Goal: Consume media (video, audio)

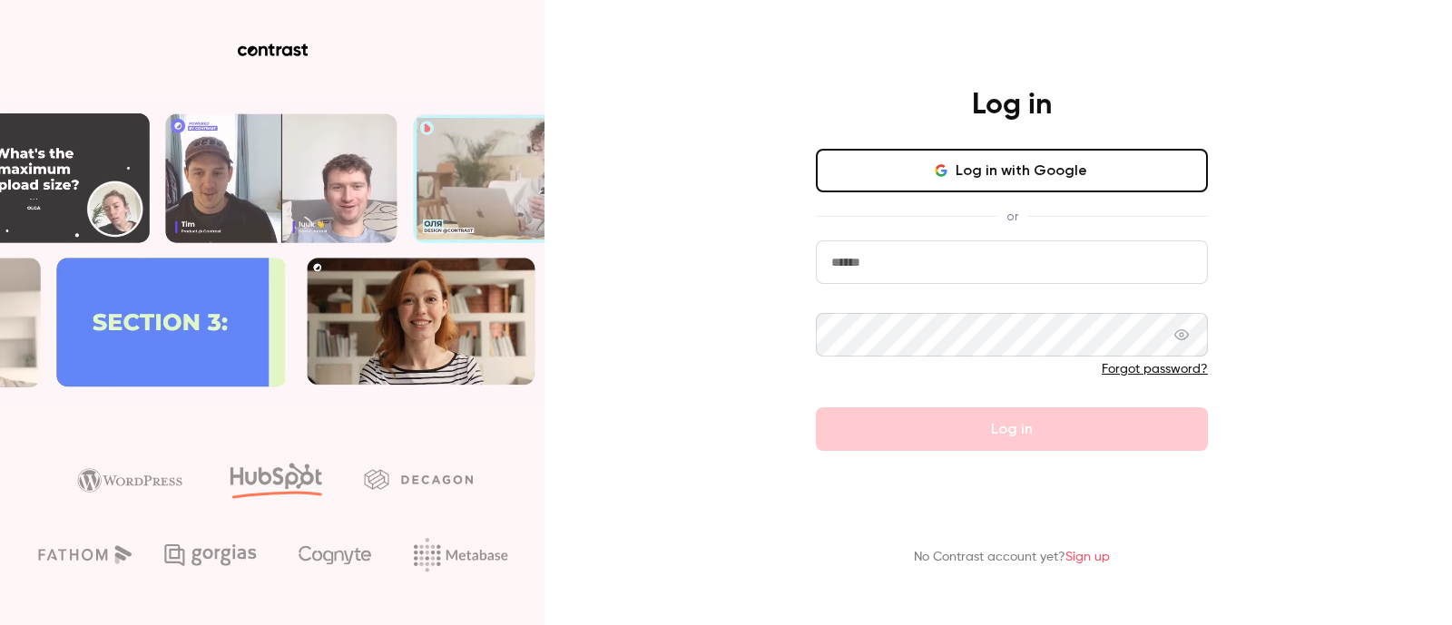
click at [906, 261] on input "email" at bounding box center [1012, 263] width 392 height 44
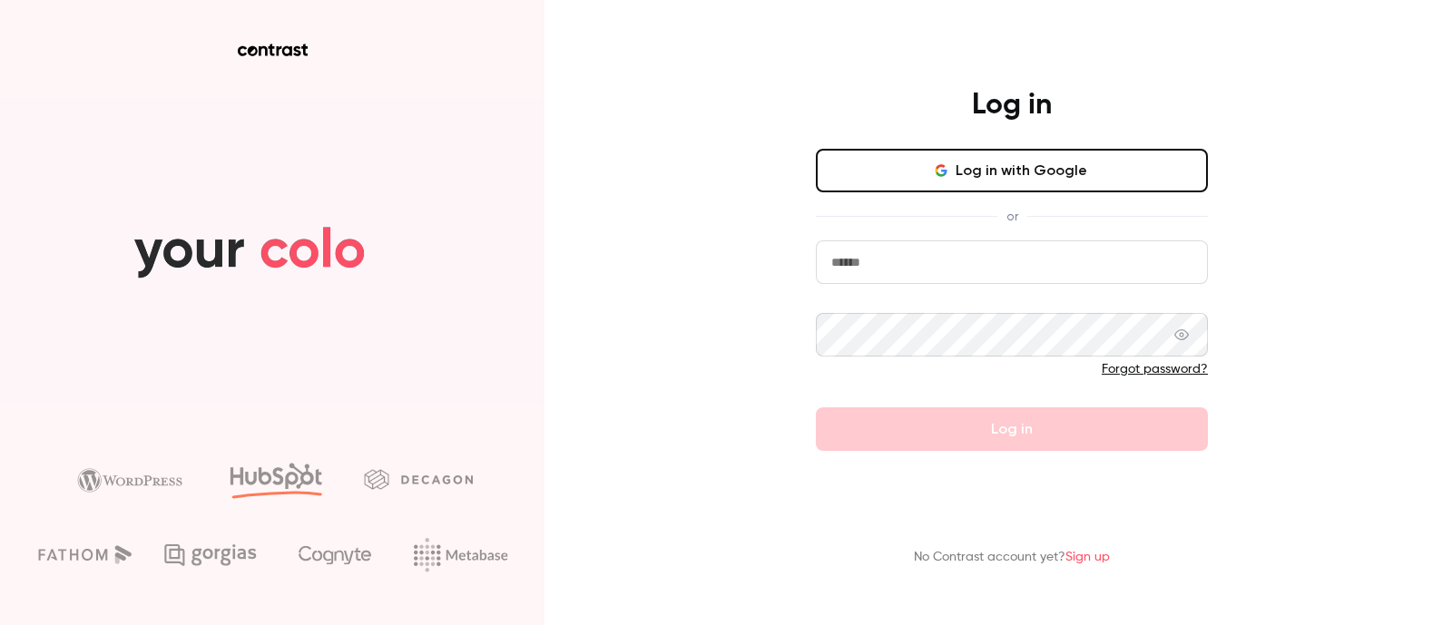
click at [934, 157] on button "Log in with Google" at bounding box center [1012, 171] width 392 height 44
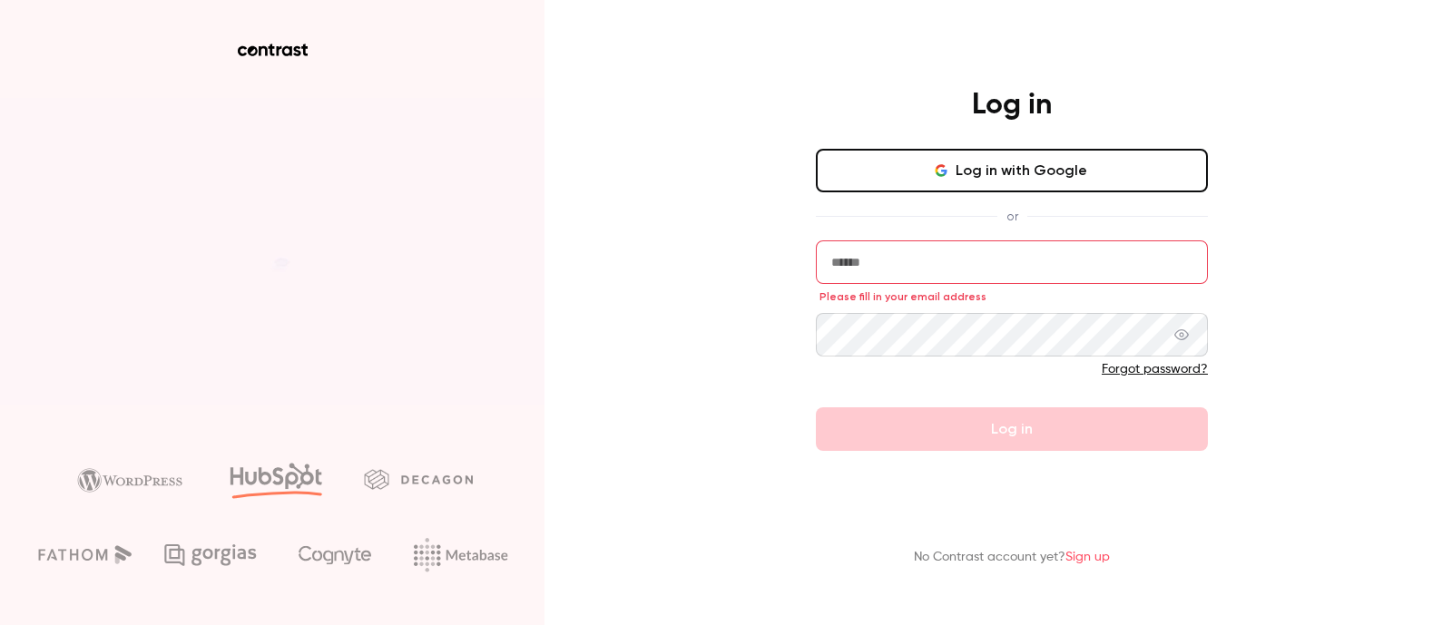
click at [969, 164] on button "Log in with Google" at bounding box center [1012, 171] width 392 height 44
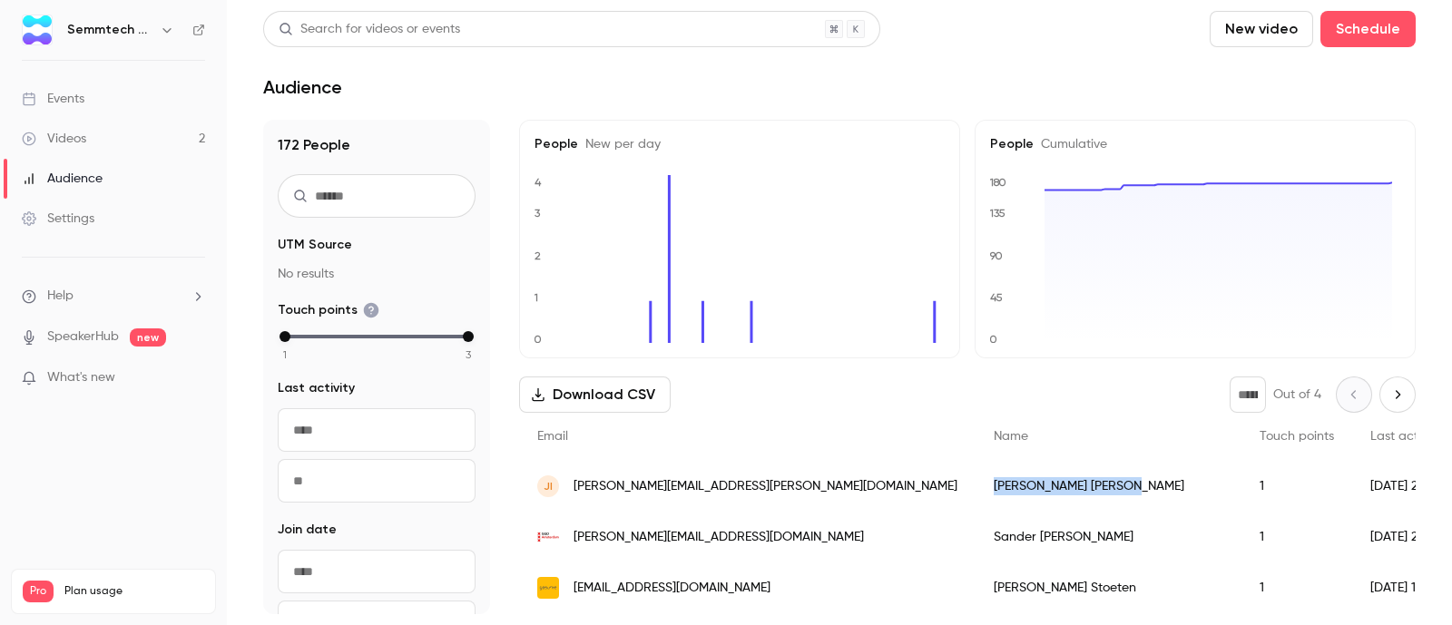
drag, startPoint x: 818, startPoint y: 483, endPoint x: 891, endPoint y: 483, distance: 73.5
click at [976, 483] on div "[PERSON_NAME]" at bounding box center [1109, 486] width 266 height 51
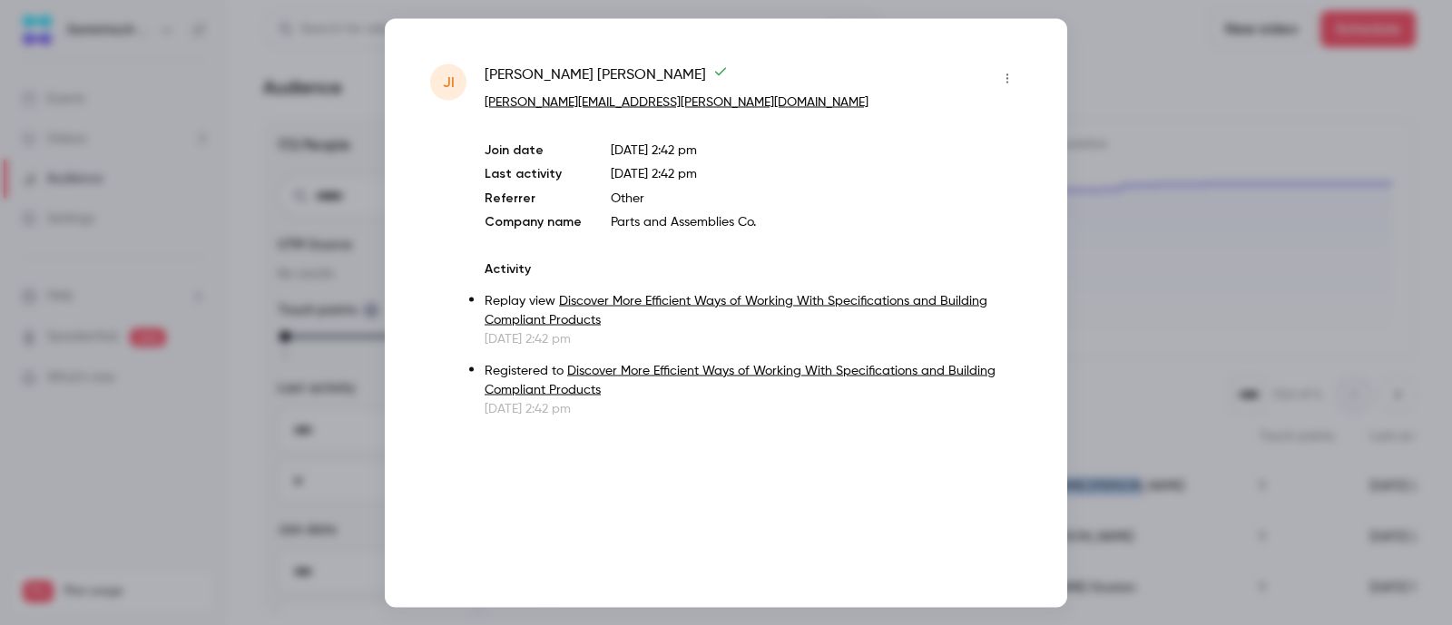
copy div "[PERSON_NAME]"
drag, startPoint x: 488, startPoint y: 70, endPoint x: 571, endPoint y: 73, distance: 82.7
click at [571, 72] on span "[PERSON_NAME]" at bounding box center [606, 78] width 243 height 29
copy span "[PERSON_NAME]"
drag, startPoint x: 662, startPoint y: 207, endPoint x: 747, endPoint y: 219, distance: 86.1
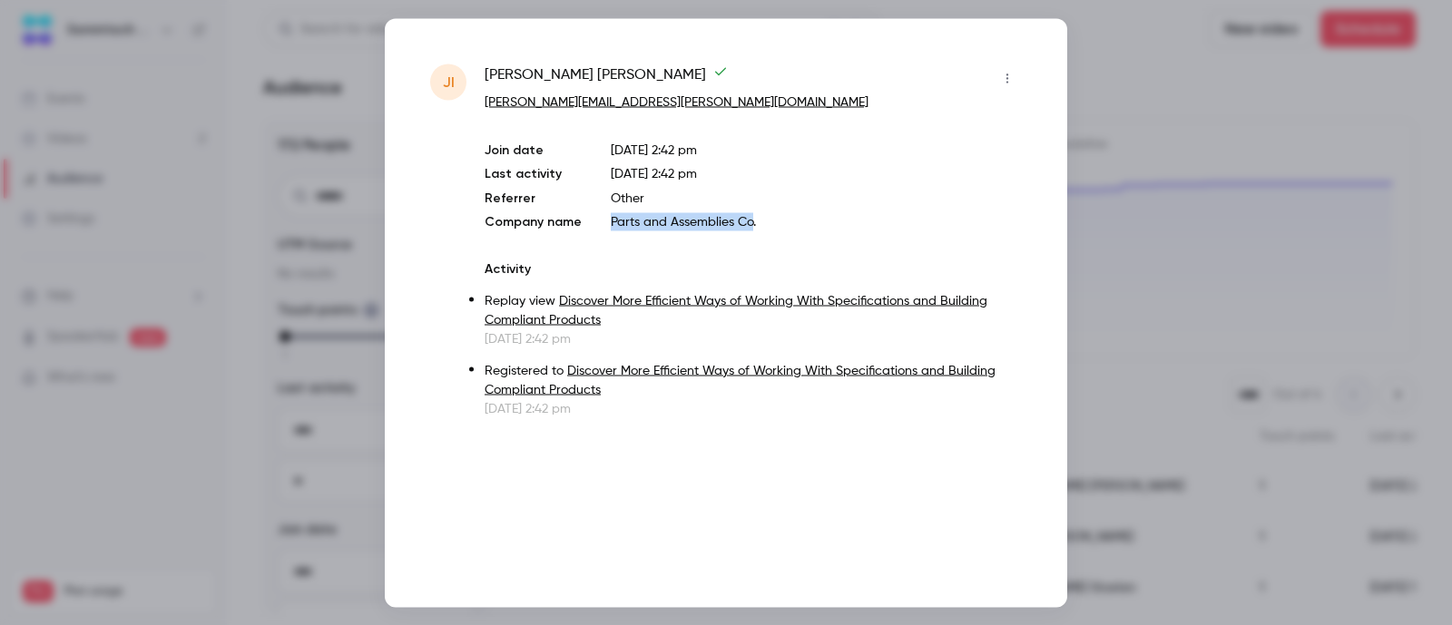
click at [747, 219] on div "Join date [DATE] 2:42 pm Last activity [DATE] 2:42 pm Referrer Other Company na…" at bounding box center [753, 186] width 537 height 90
click at [751, 228] on p "Parts and Assemblies Co." at bounding box center [816, 221] width 411 height 18
drag, startPoint x: 684, startPoint y: 231, endPoint x: 605, endPoint y: 215, distance: 80.6
click at [605, 215] on div "Join date [DATE] 2:42 pm Last activity [DATE] 2:42 pm Referrer Other Company na…" at bounding box center [753, 186] width 537 height 90
copy p "Parts and Assemblies Co."
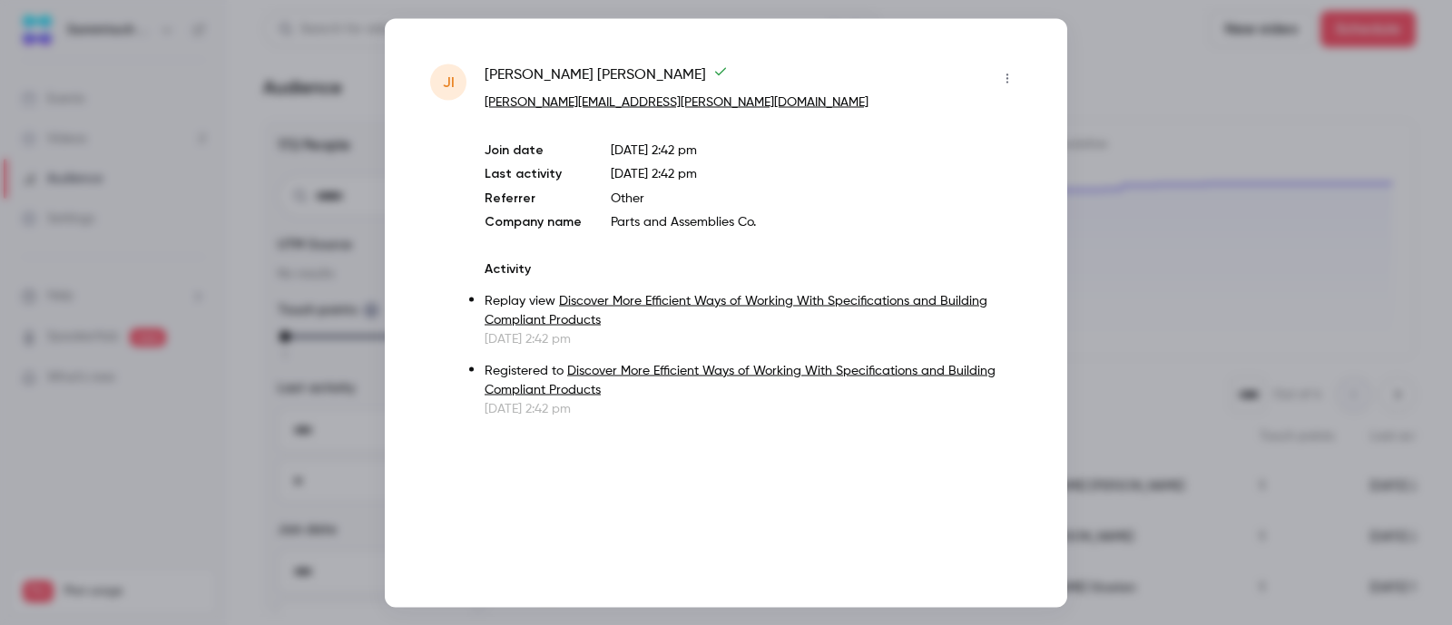
click at [1212, 229] on div at bounding box center [726, 312] width 1452 height 625
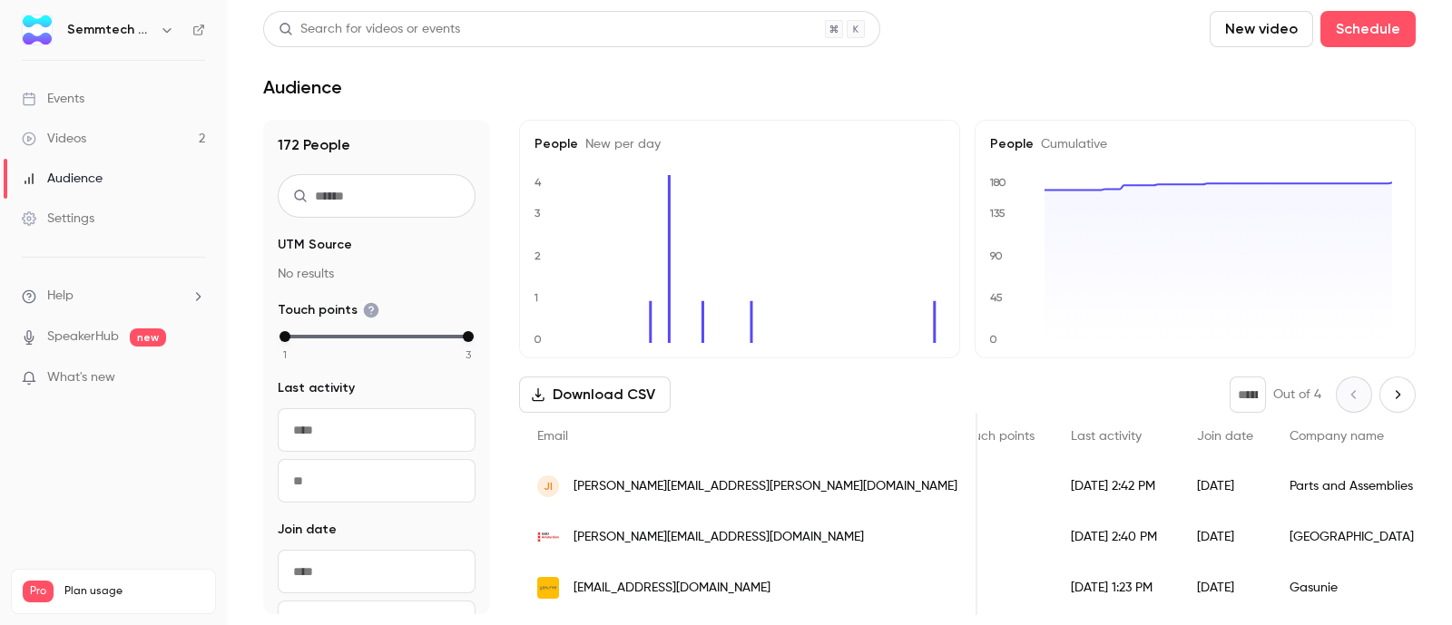
scroll to position [0, 458]
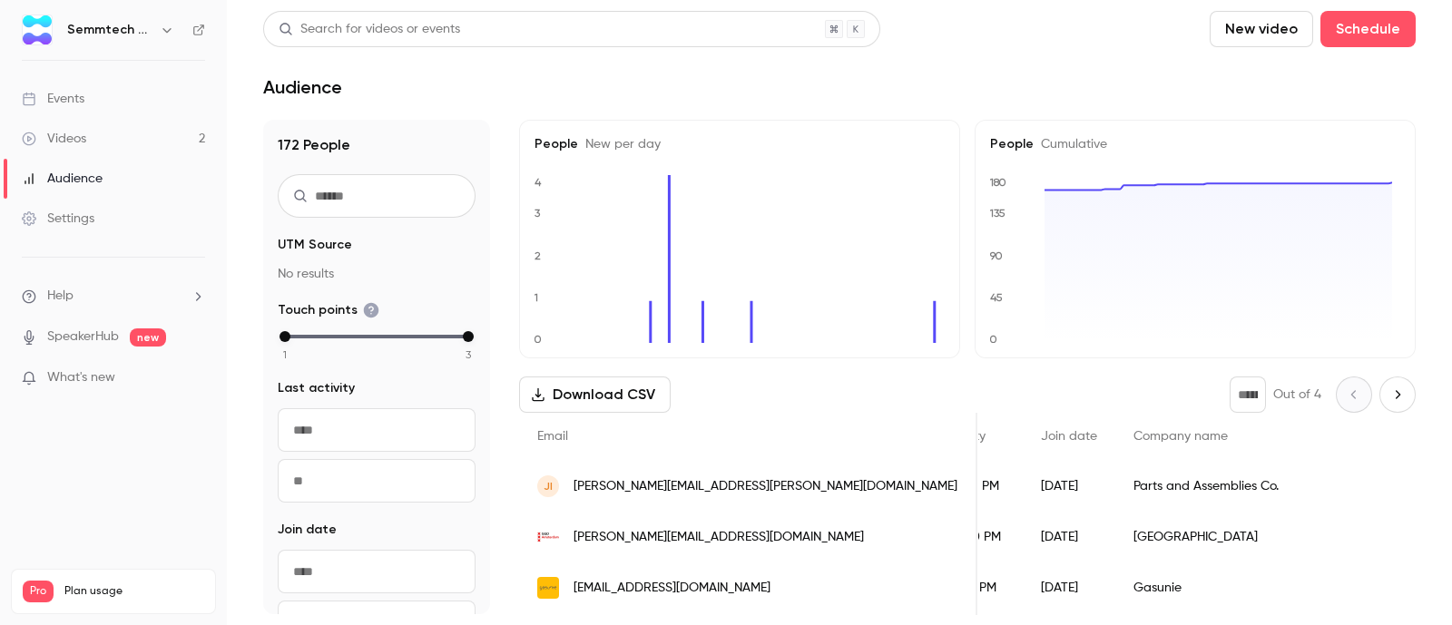
click at [1146, 485] on div "Parts and Assemblies Co." at bounding box center [1294, 486] width 356 height 51
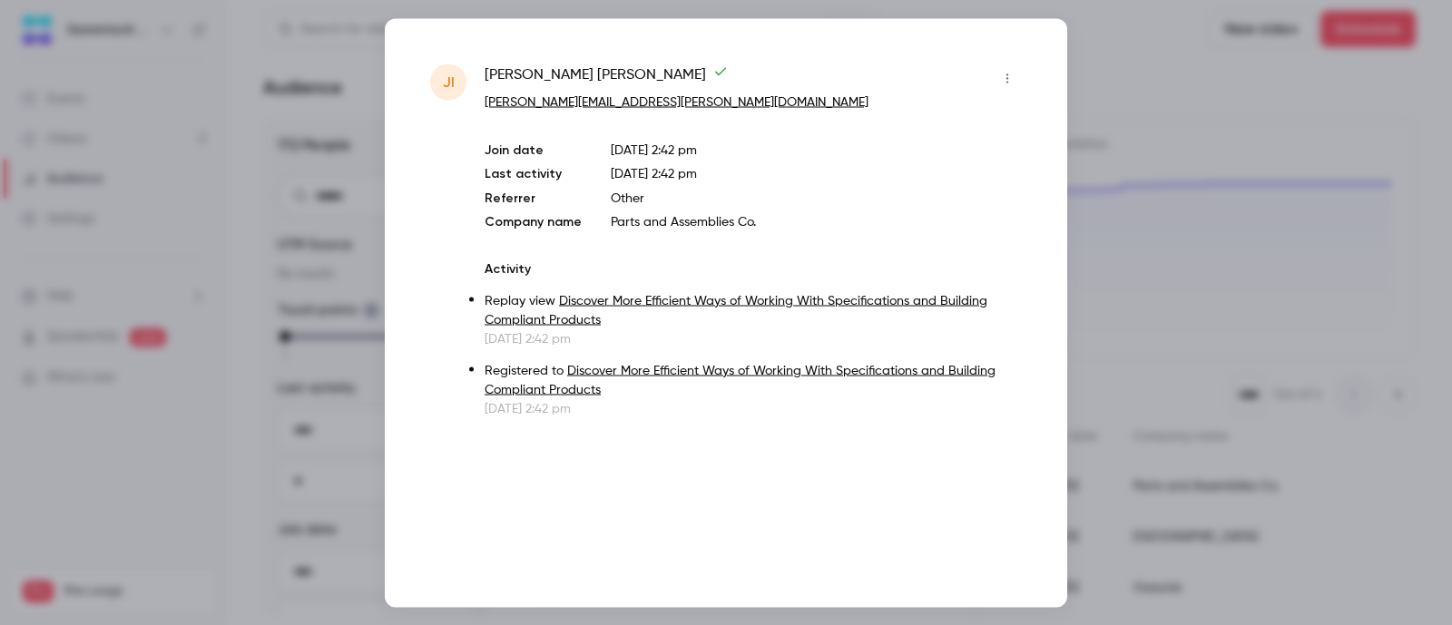
click at [701, 299] on link "Discover More Efficient Ways of Working With Specifications and Building Compli…" at bounding box center [736, 310] width 503 height 32
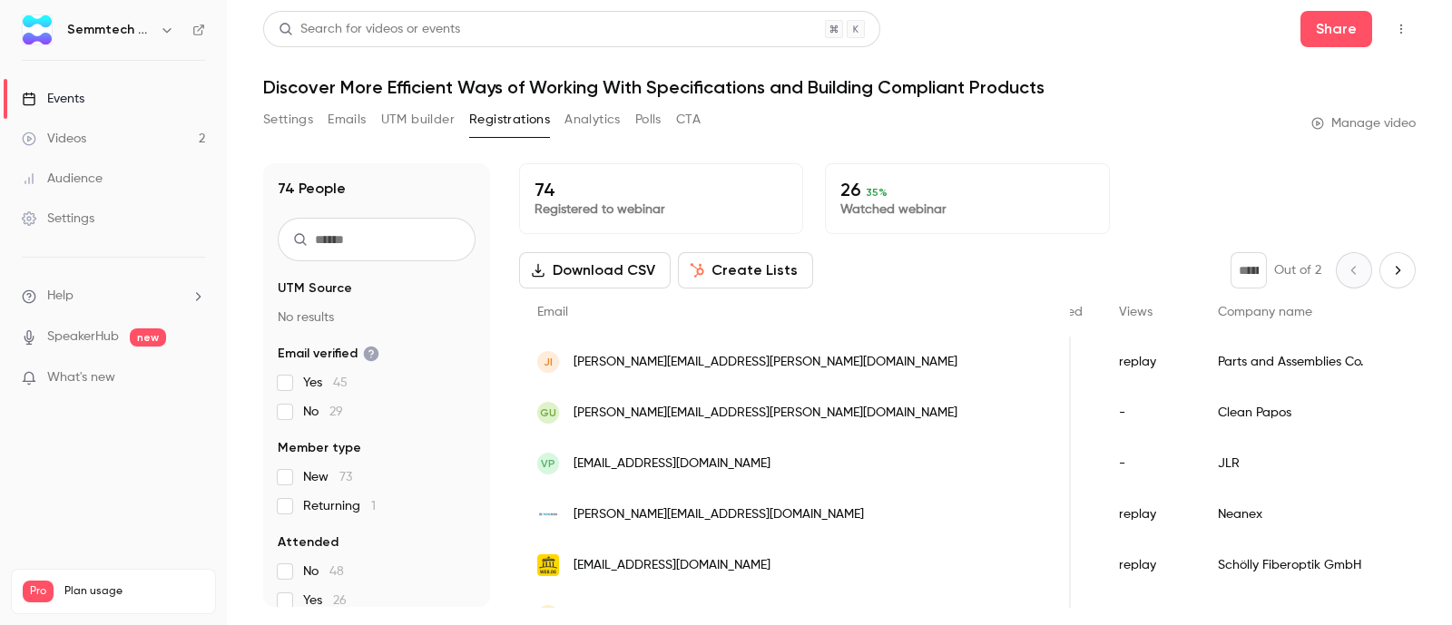
scroll to position [0, 495]
click at [880, 207] on p "Watched webinar" at bounding box center [967, 210] width 253 height 18
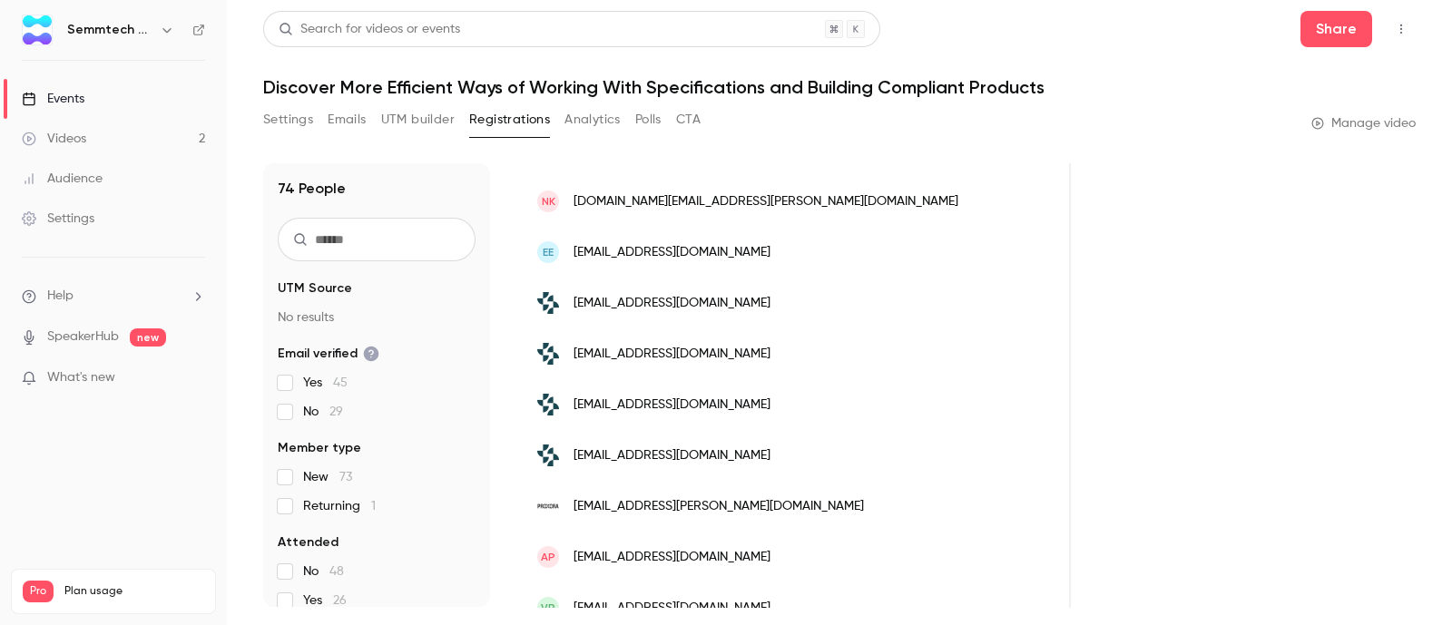
scroll to position [0, 0]
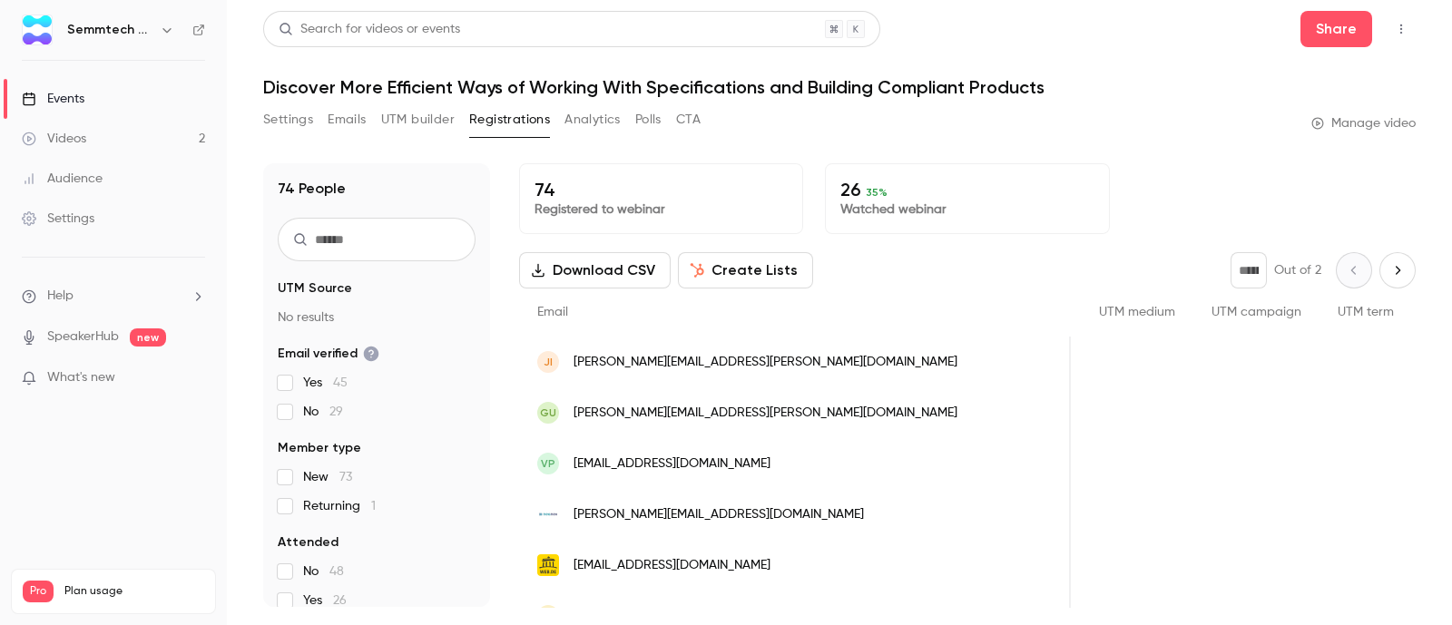
click at [999, 218] on p "Watched webinar" at bounding box center [967, 210] width 253 height 18
click at [166, 146] on link "Videos 2" at bounding box center [113, 139] width 227 height 40
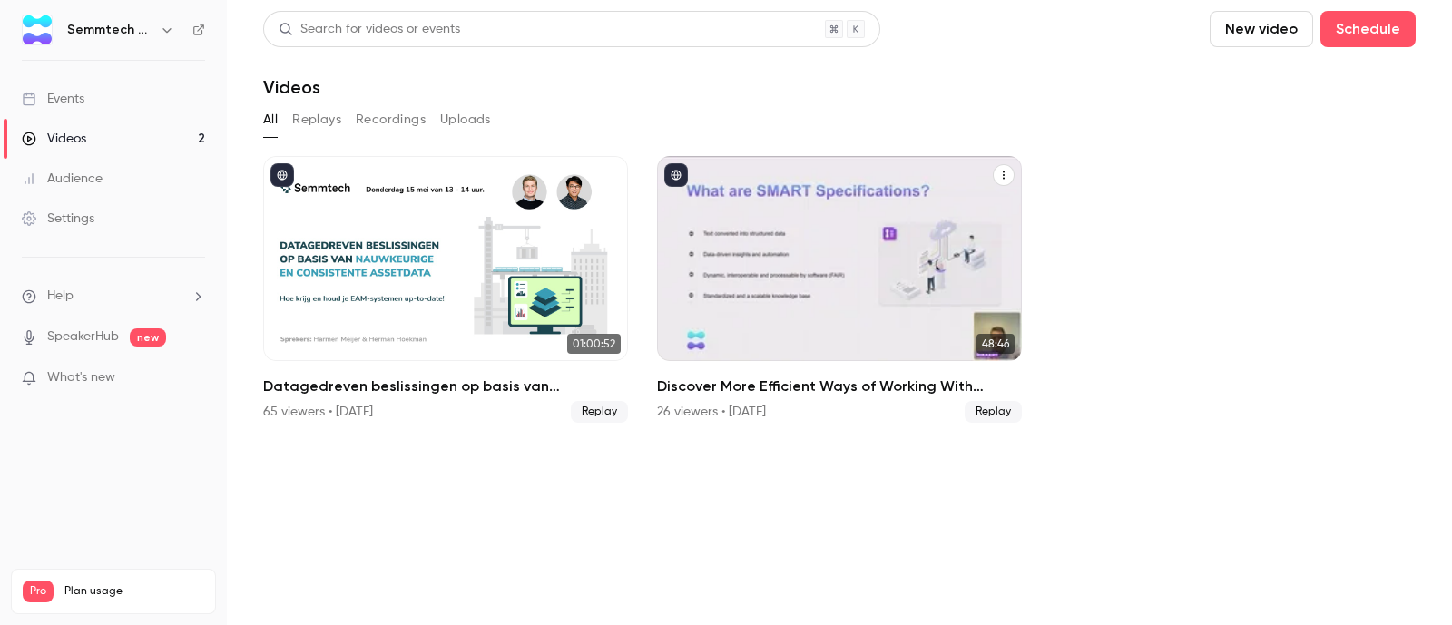
click at [802, 393] on h2 "Discover More Efficient Ways of Working With Specifications and Building Compli…" at bounding box center [839, 387] width 365 height 22
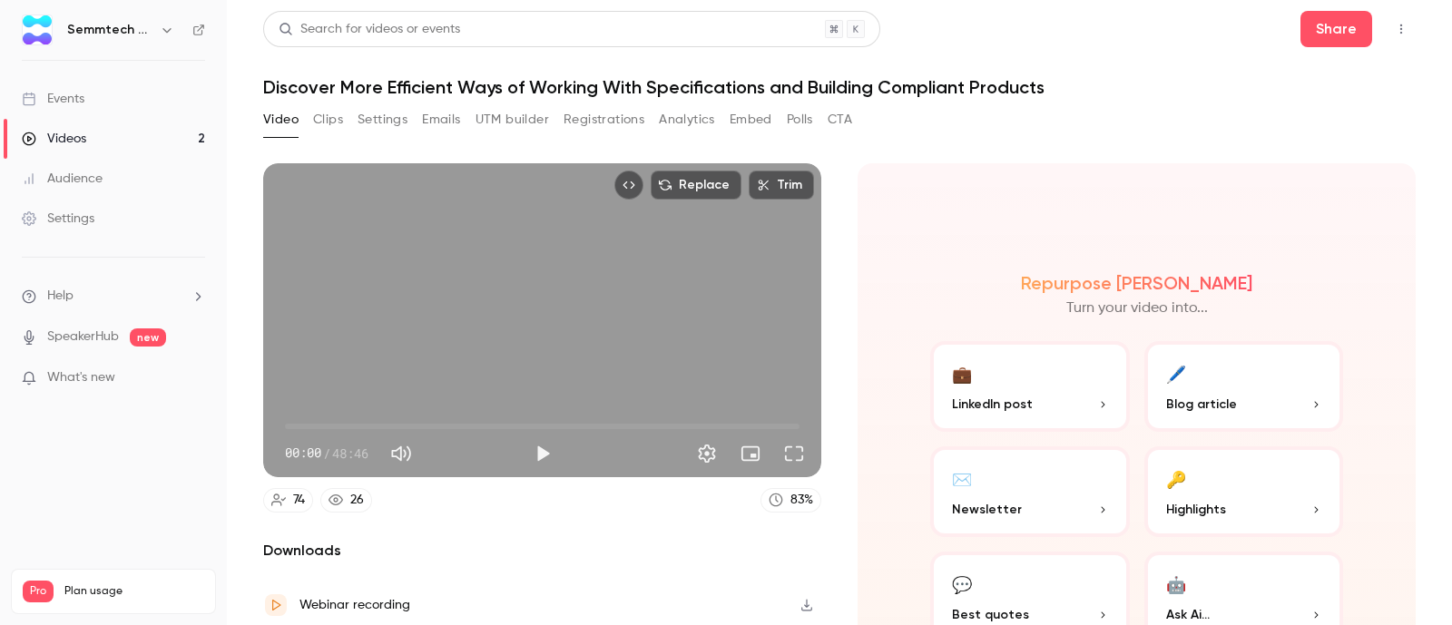
scroll to position [121, 0]
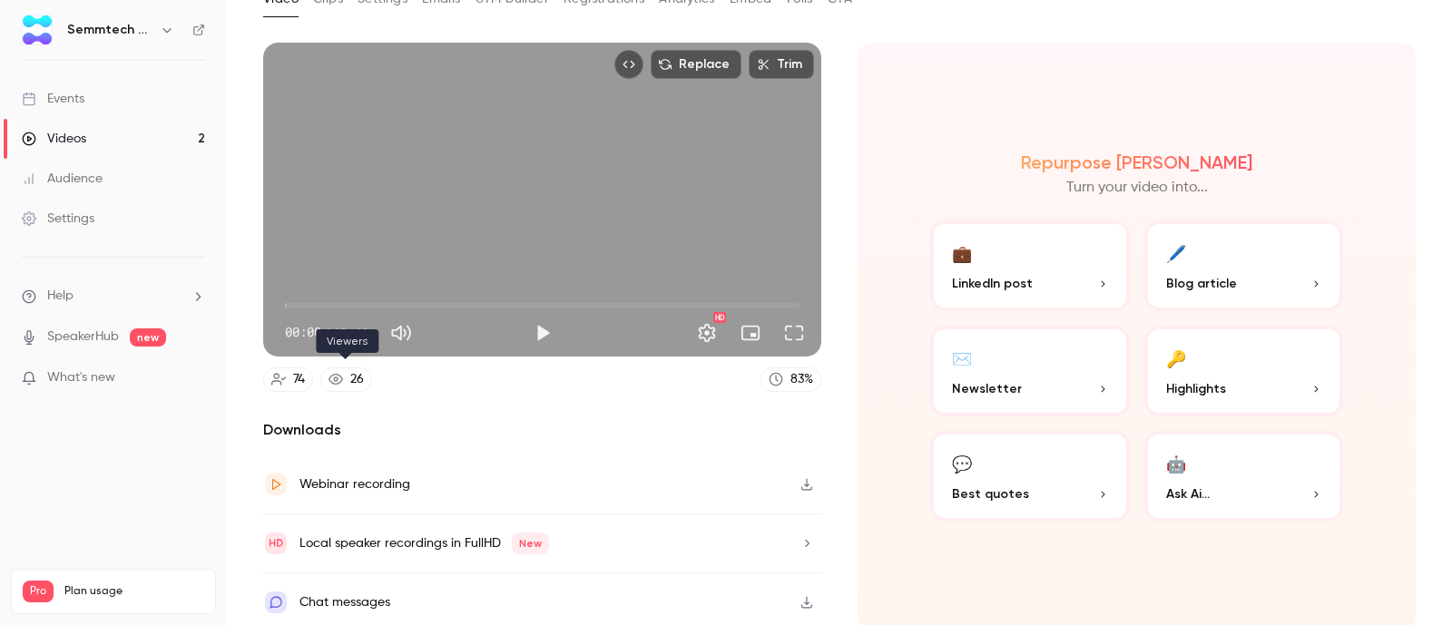
click at [352, 383] on div "26" at bounding box center [357, 379] width 14 height 19
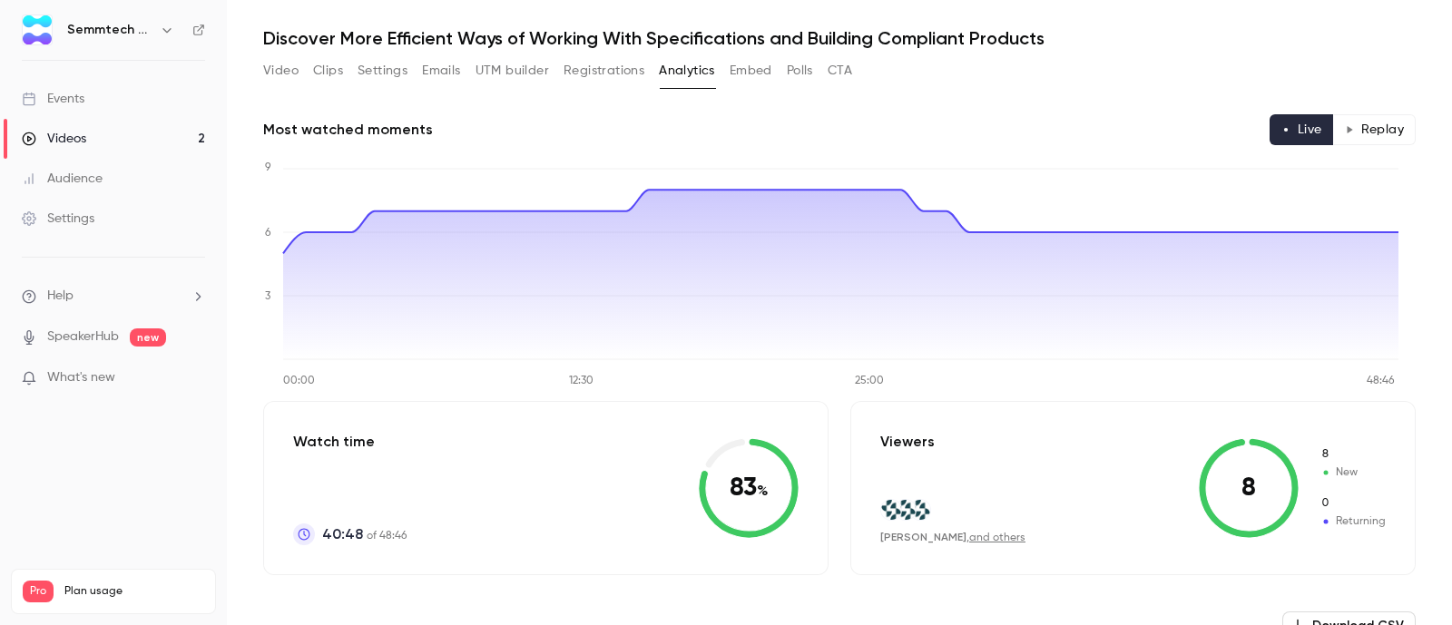
scroll to position [21, 0]
